Goal: Submit feedback/report problem

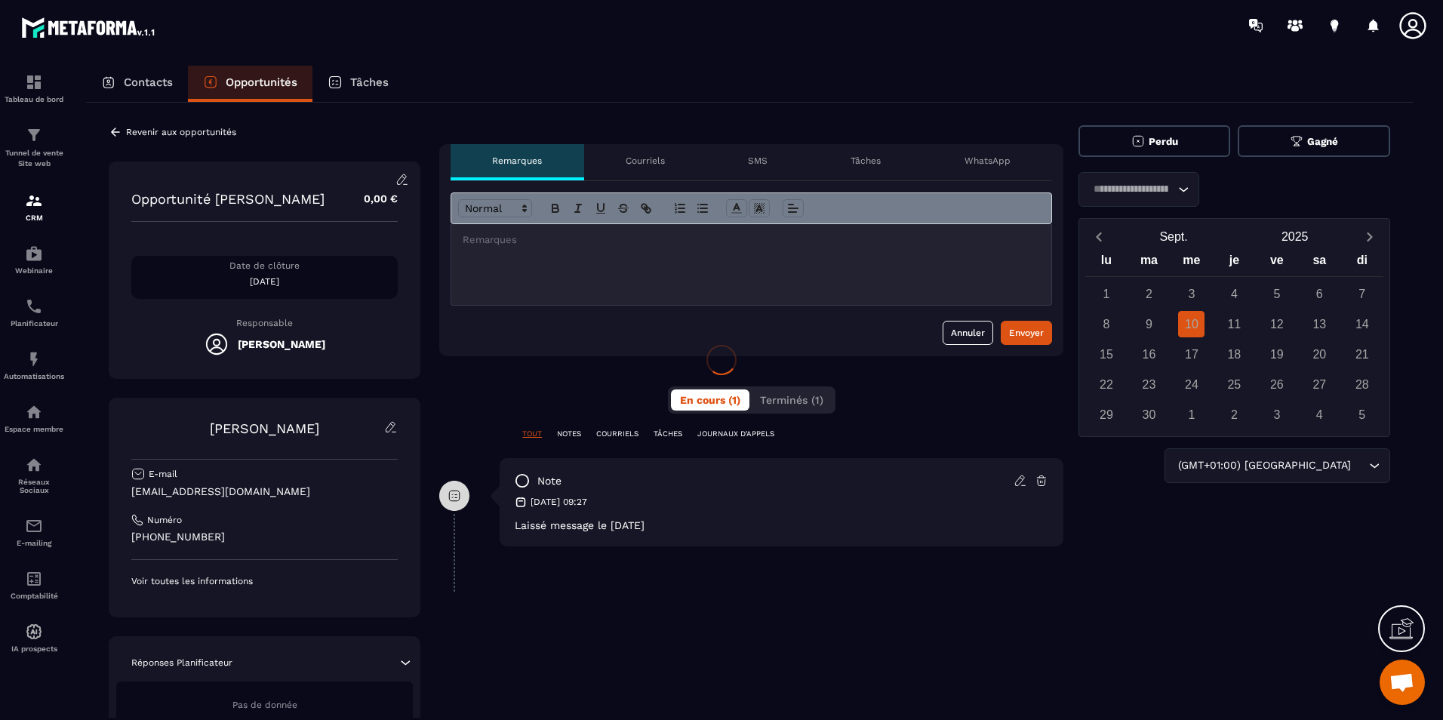
scroll to position [2861, 0]
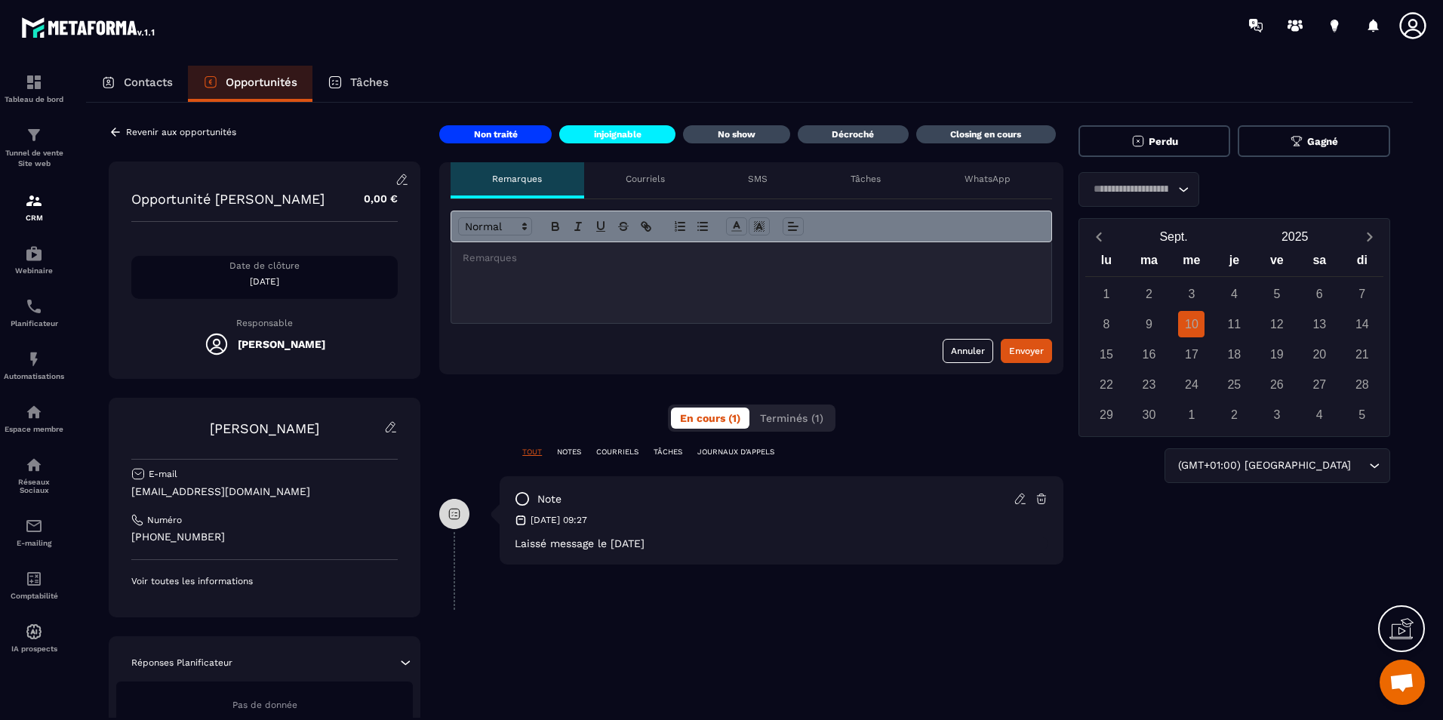
click at [963, 134] on p "Closing en cours" at bounding box center [985, 134] width 71 height 12
click at [530, 257] on p at bounding box center [750, 258] width 577 height 14
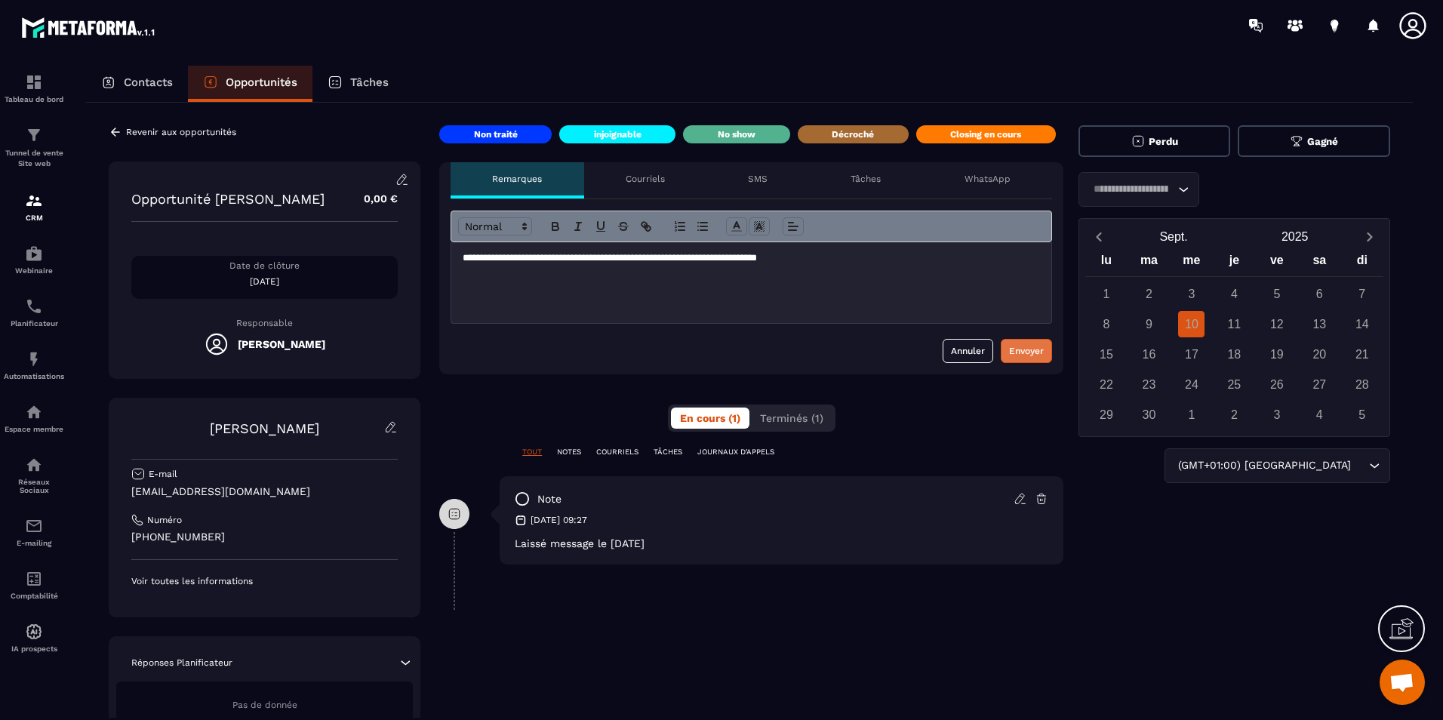
click at [1029, 350] on div "Envoyer" at bounding box center [1026, 350] width 35 height 15
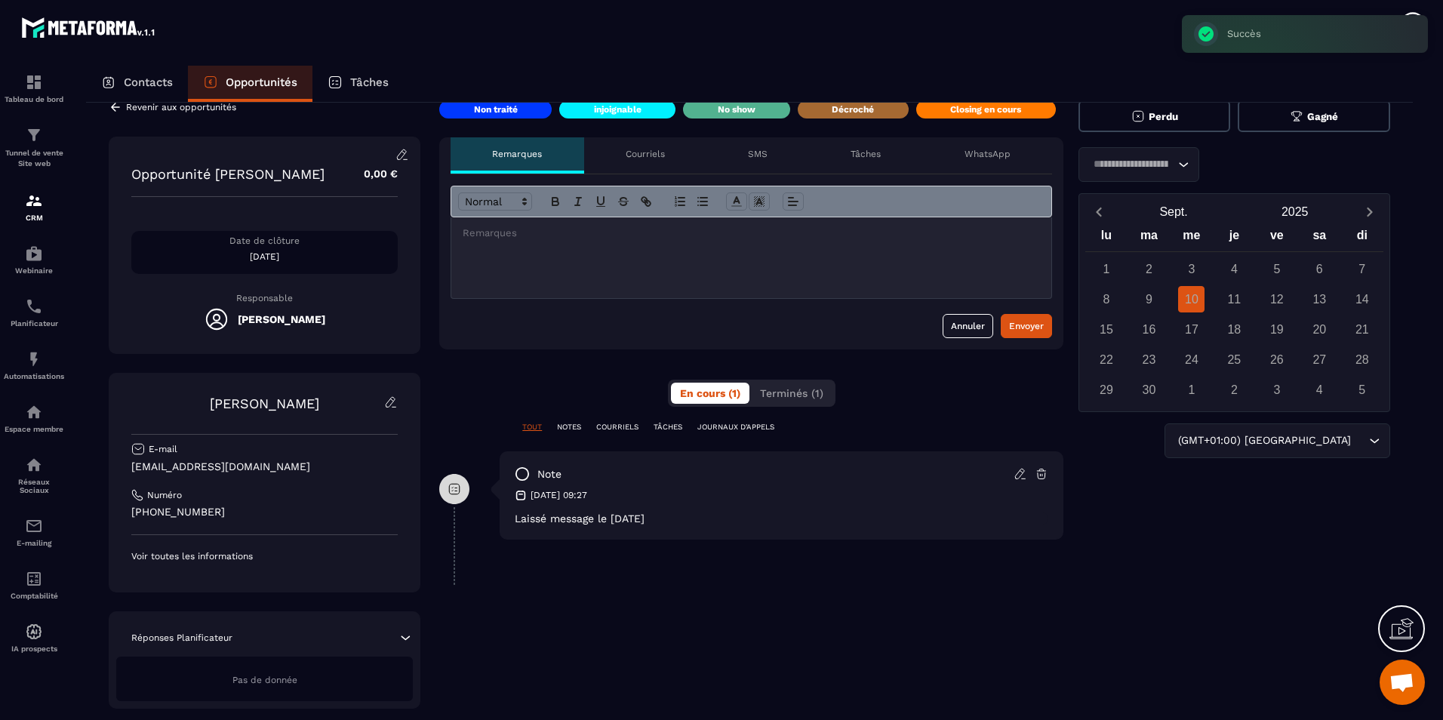
scroll to position [38, 0]
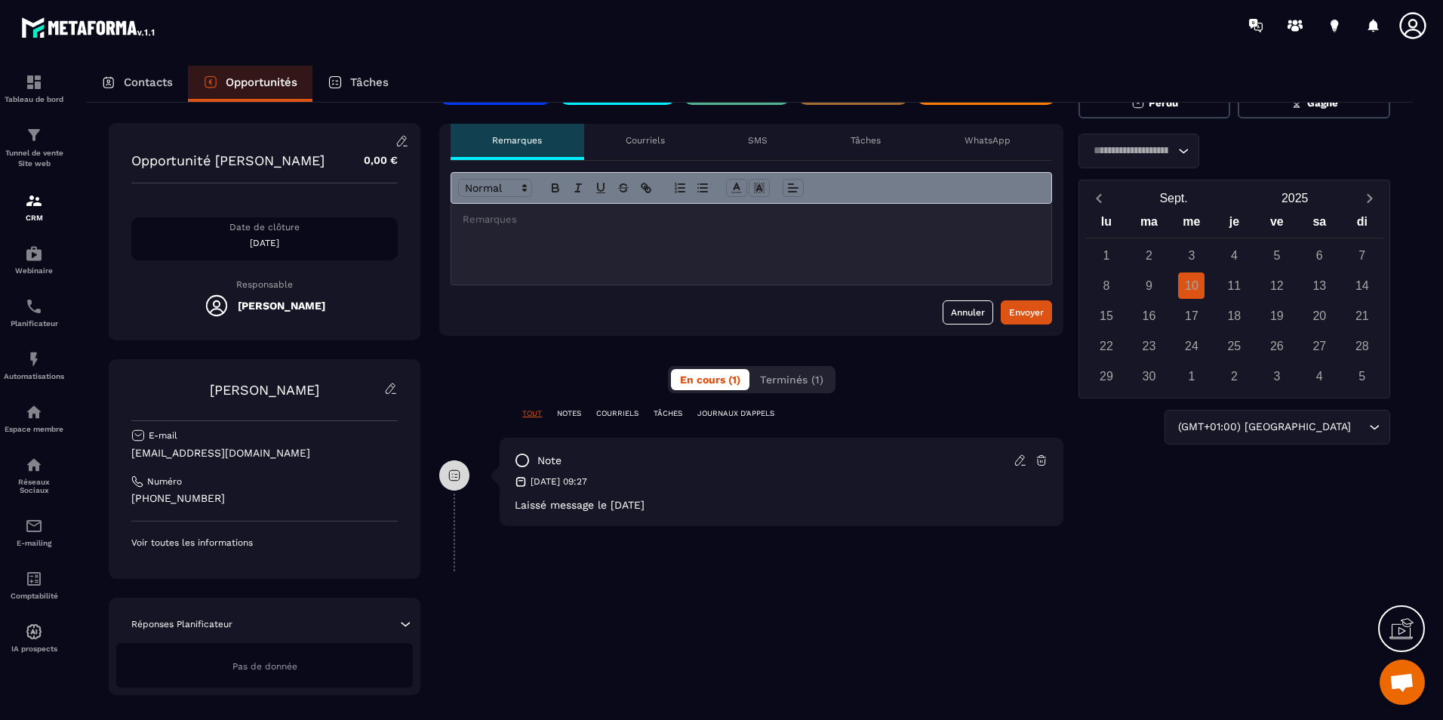
click at [579, 414] on p "NOTES" at bounding box center [569, 413] width 24 height 11
click at [529, 411] on p "TOUT" at bounding box center [532, 413] width 20 height 11
